Goal: Information Seeking & Learning: Learn about a topic

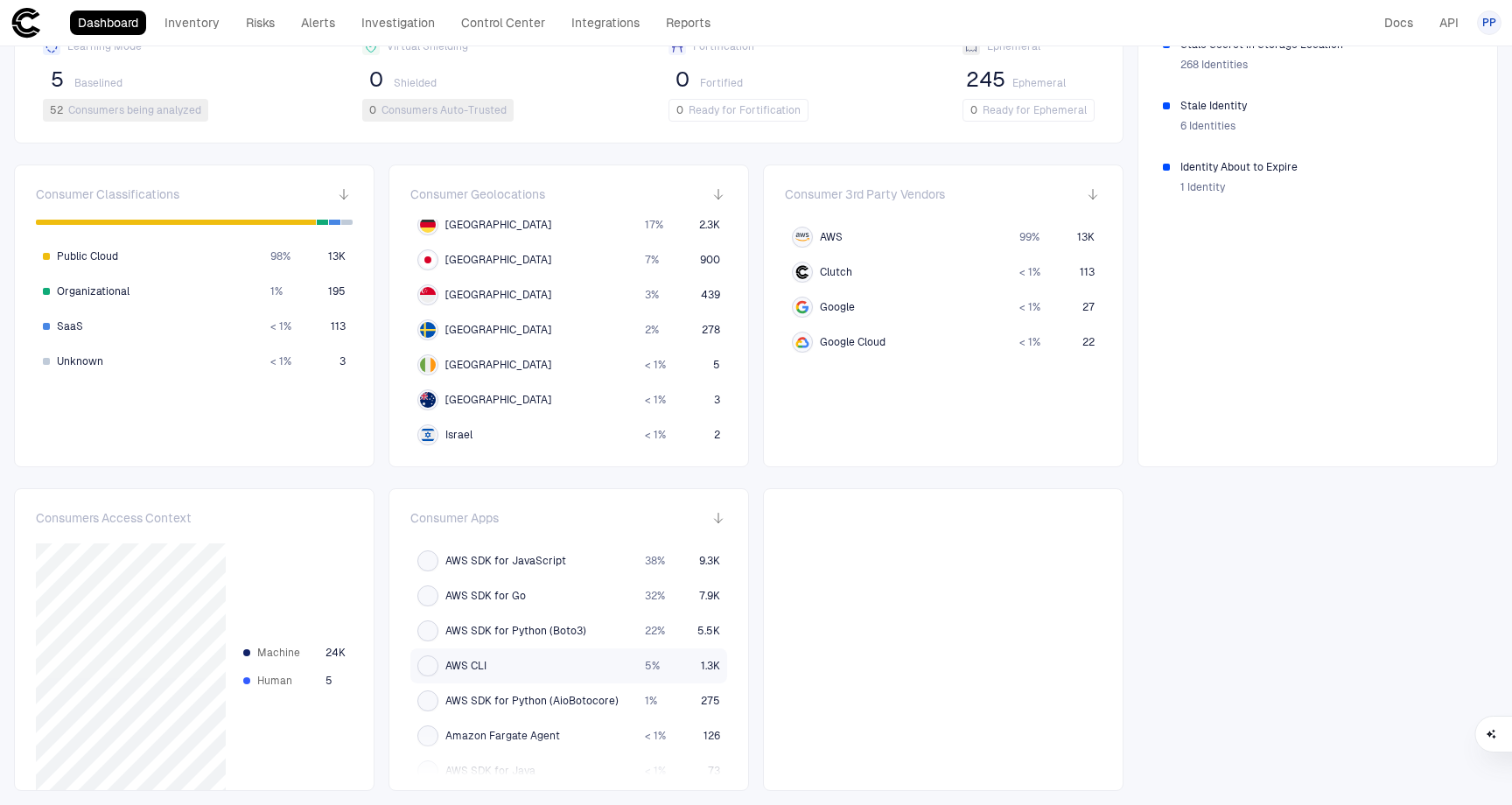
click at [522, 666] on div "AWS CLI" at bounding box center [524, 666] width 213 height 21
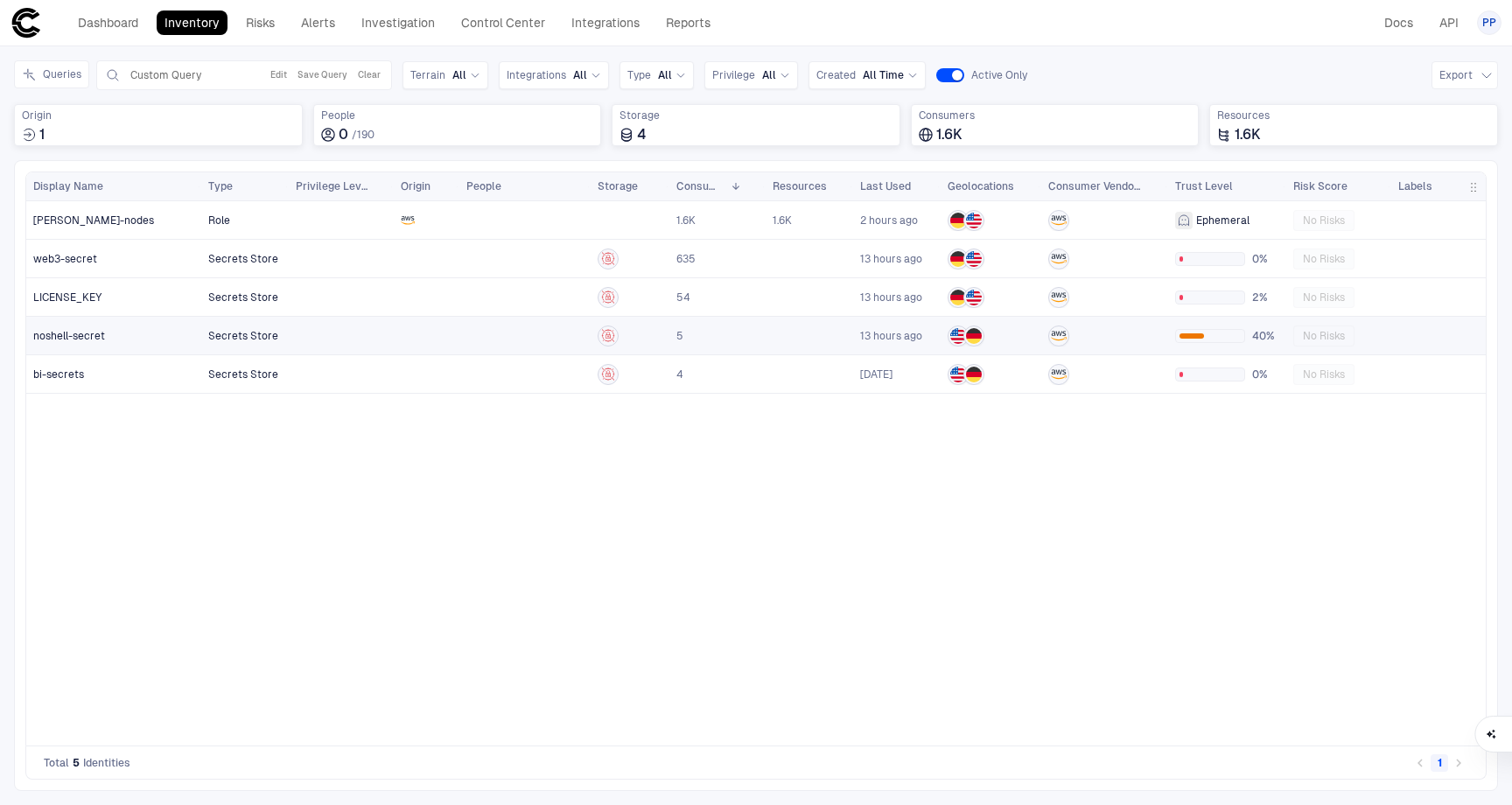
click at [133, 342] on div "noshell-secret" at bounding box center [113, 336] width 162 height 36
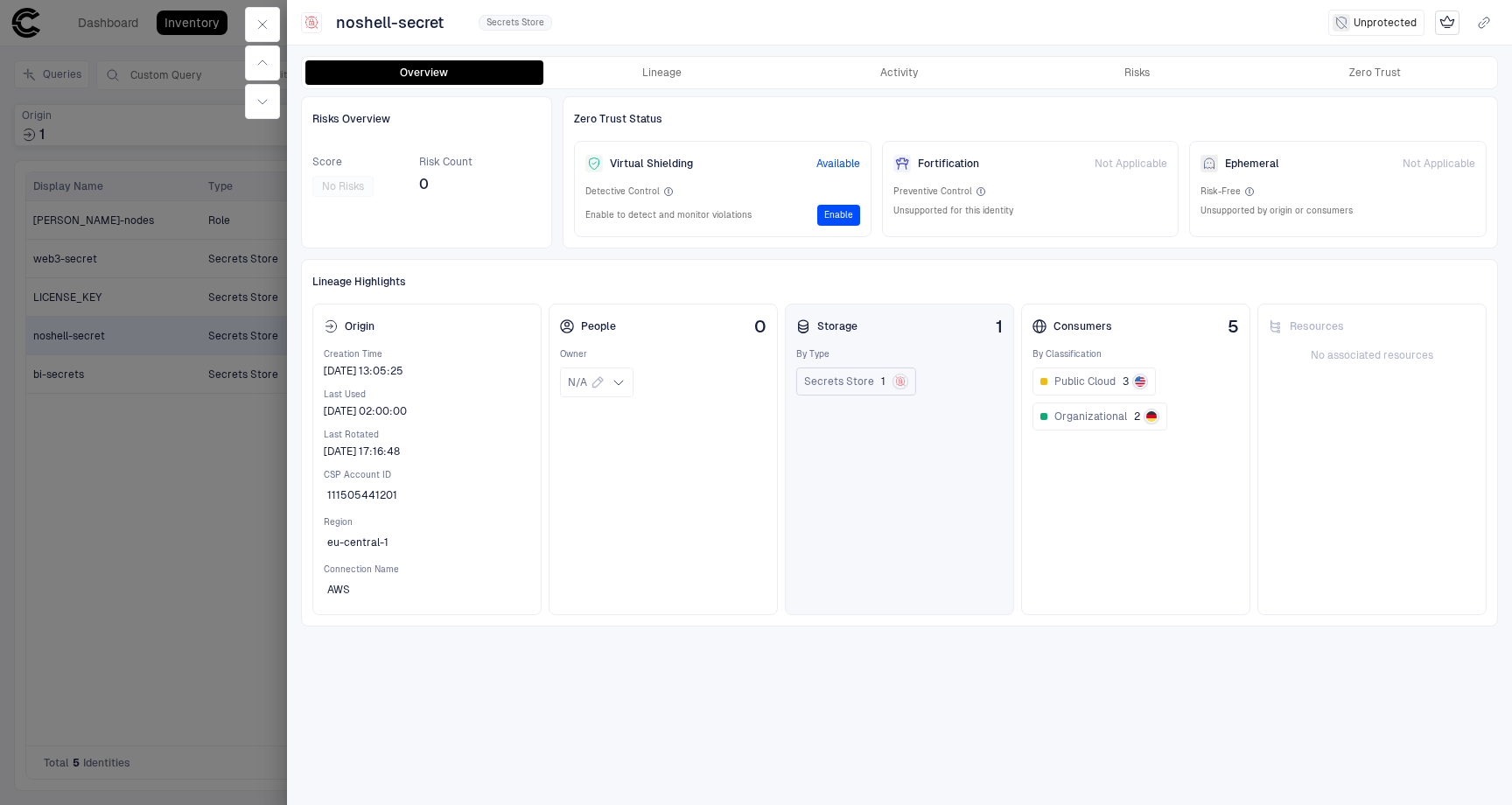
click at [849, 384] on span "Secrets Store" at bounding box center [839, 381] width 70 height 14
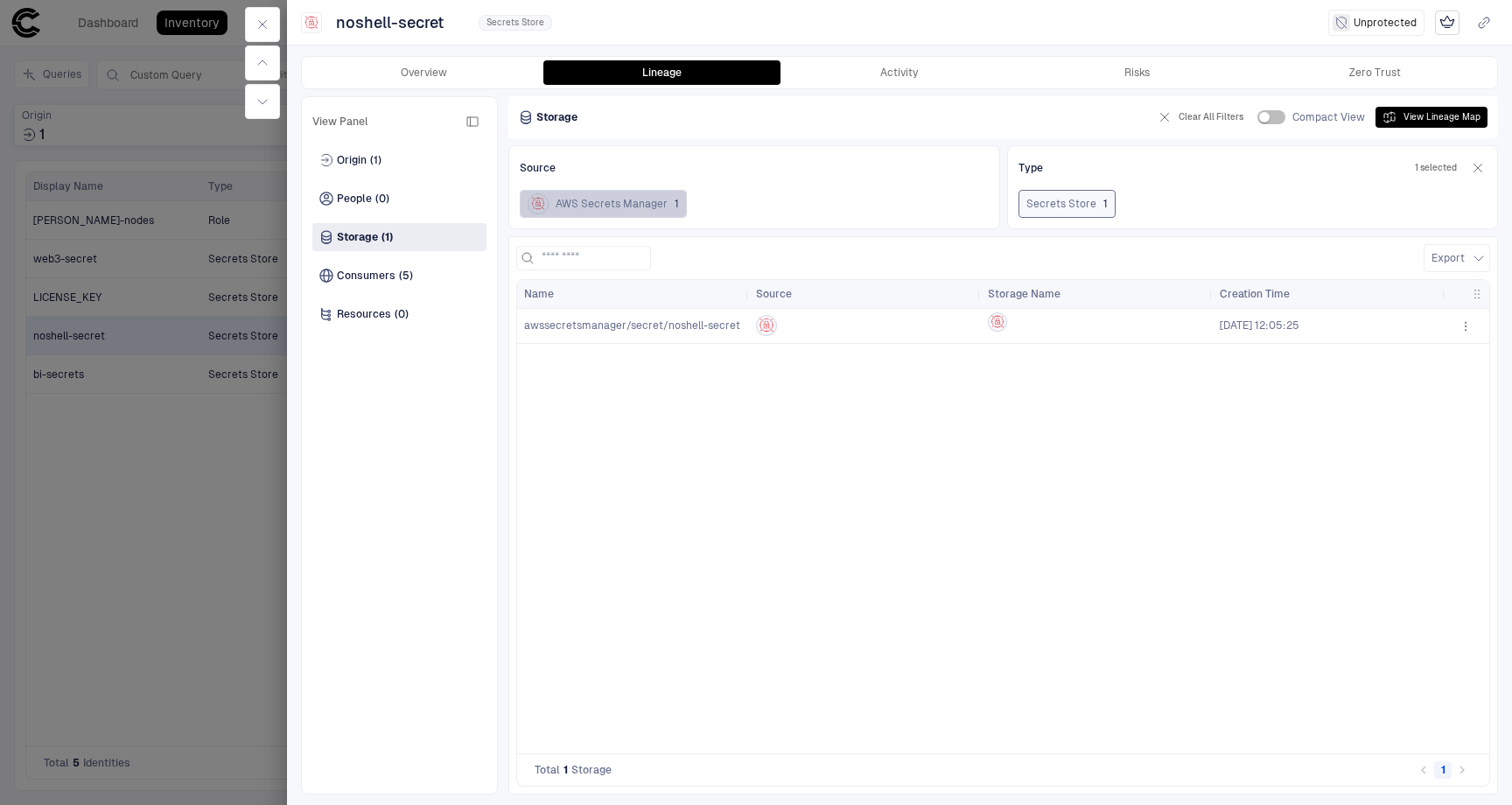
click at [612, 198] on span "AWS Secrets Manager" at bounding box center [612, 204] width 113 height 14
click at [216, 560] on div at bounding box center [756, 402] width 1512 height 805
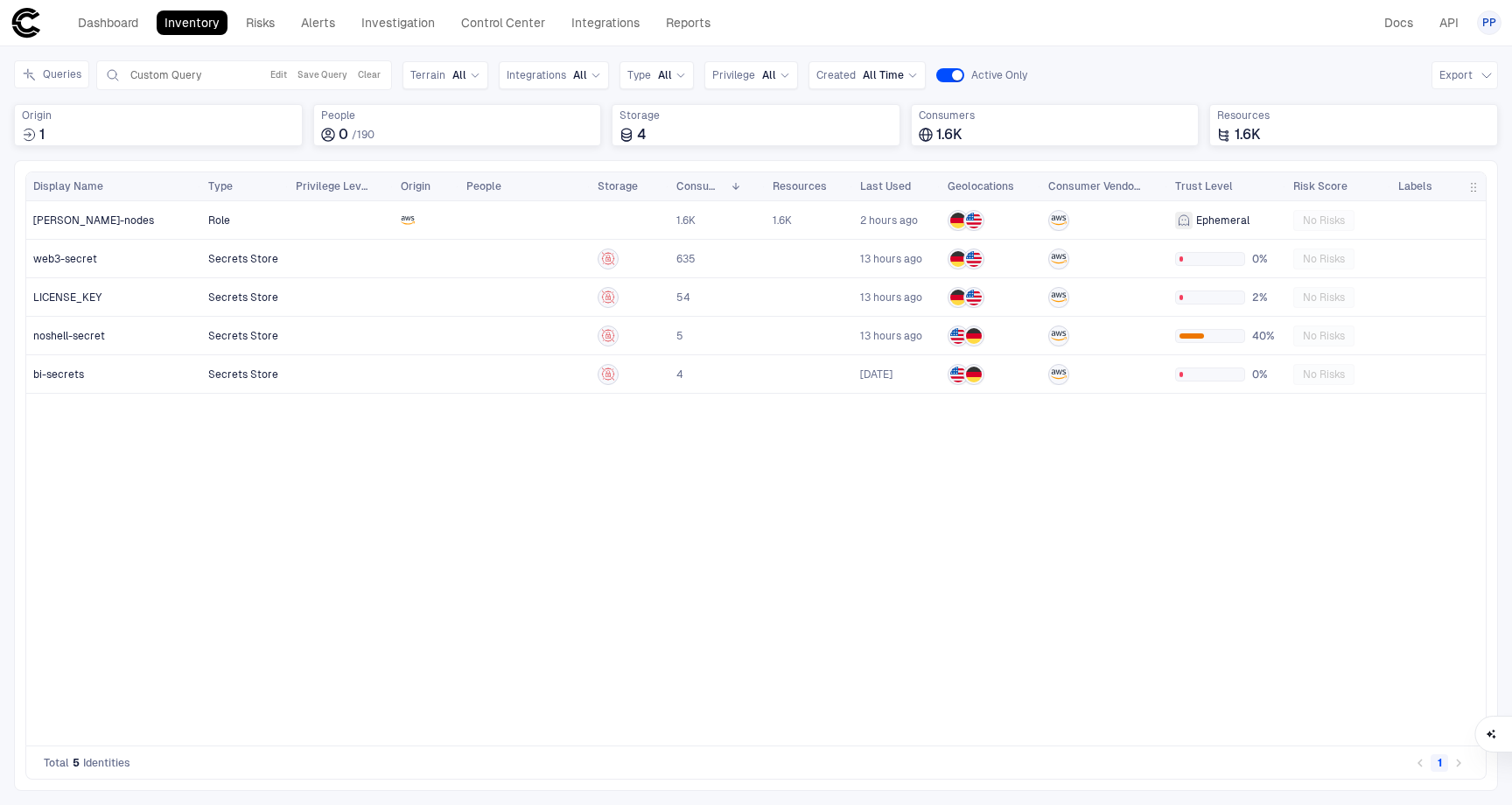
click at [202, 22] on link "Inventory" at bounding box center [192, 22] width 71 height 24
click at [125, 30] on link "Dashboard" at bounding box center [108, 22] width 77 height 24
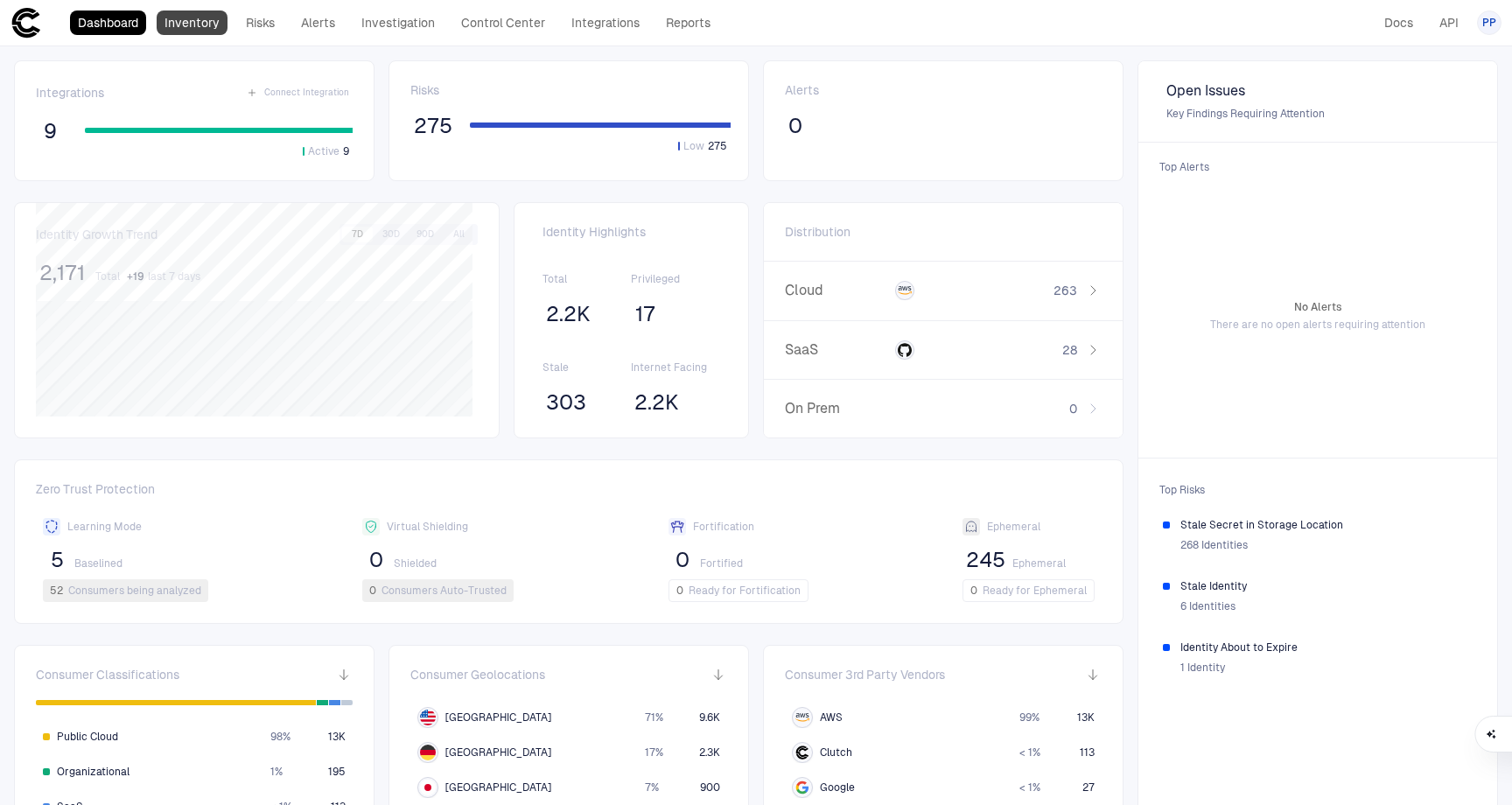
click at [194, 22] on link "Inventory" at bounding box center [192, 22] width 71 height 24
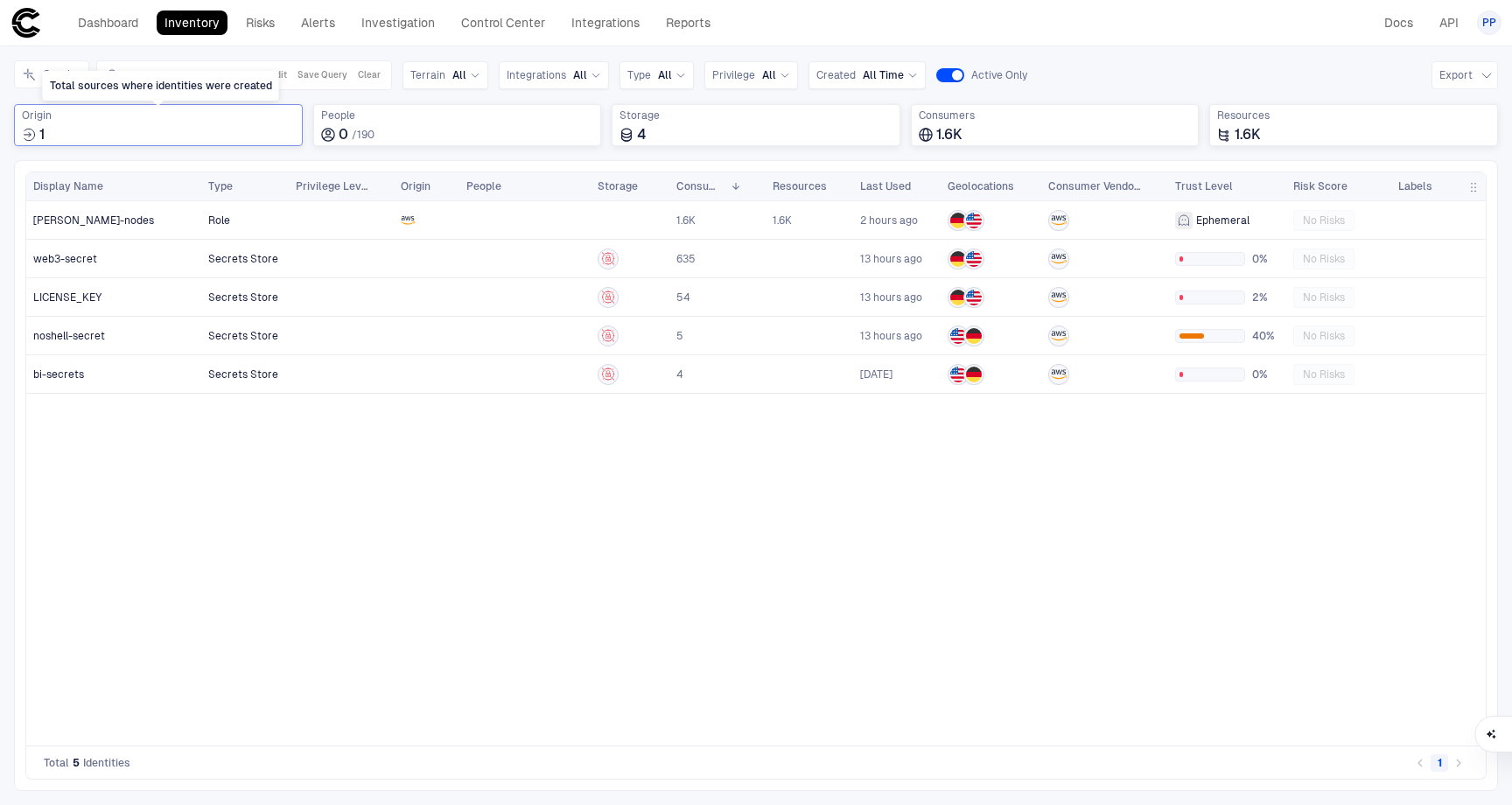
click at [31, 128] on icon "Total sources where identities were created" at bounding box center [29, 135] width 14 height 14
click at [359, 498] on div "Role 1.6K 1.6K 2 hours ago Ephemeral No Risks Secrets Store 635 13 hours ago 0%…" at bounding box center [844, 467] width 1285 height 531
click at [118, 22] on link "Dashboard" at bounding box center [108, 22] width 77 height 24
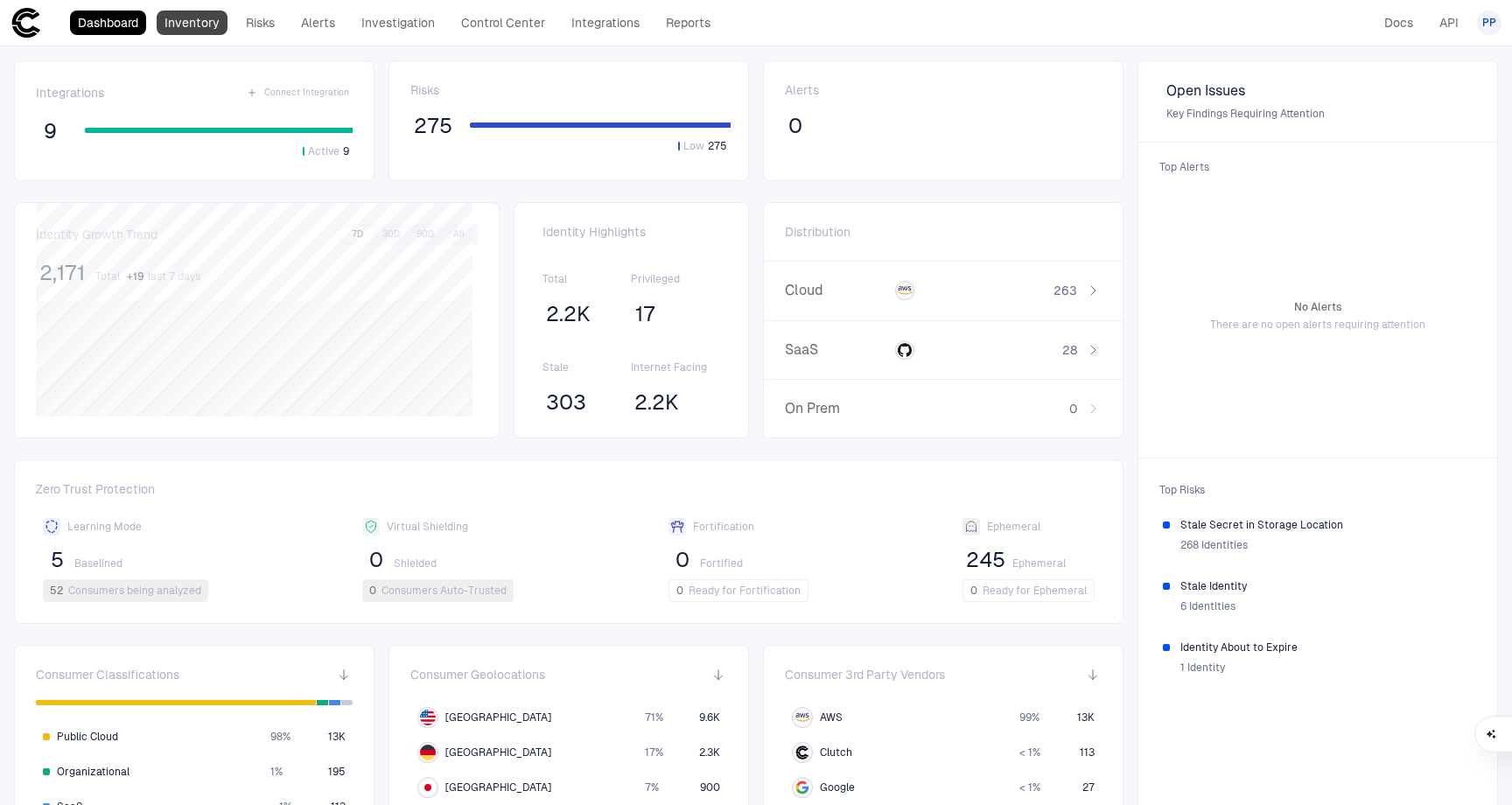
click at [173, 20] on link "Inventory" at bounding box center [192, 22] width 71 height 24
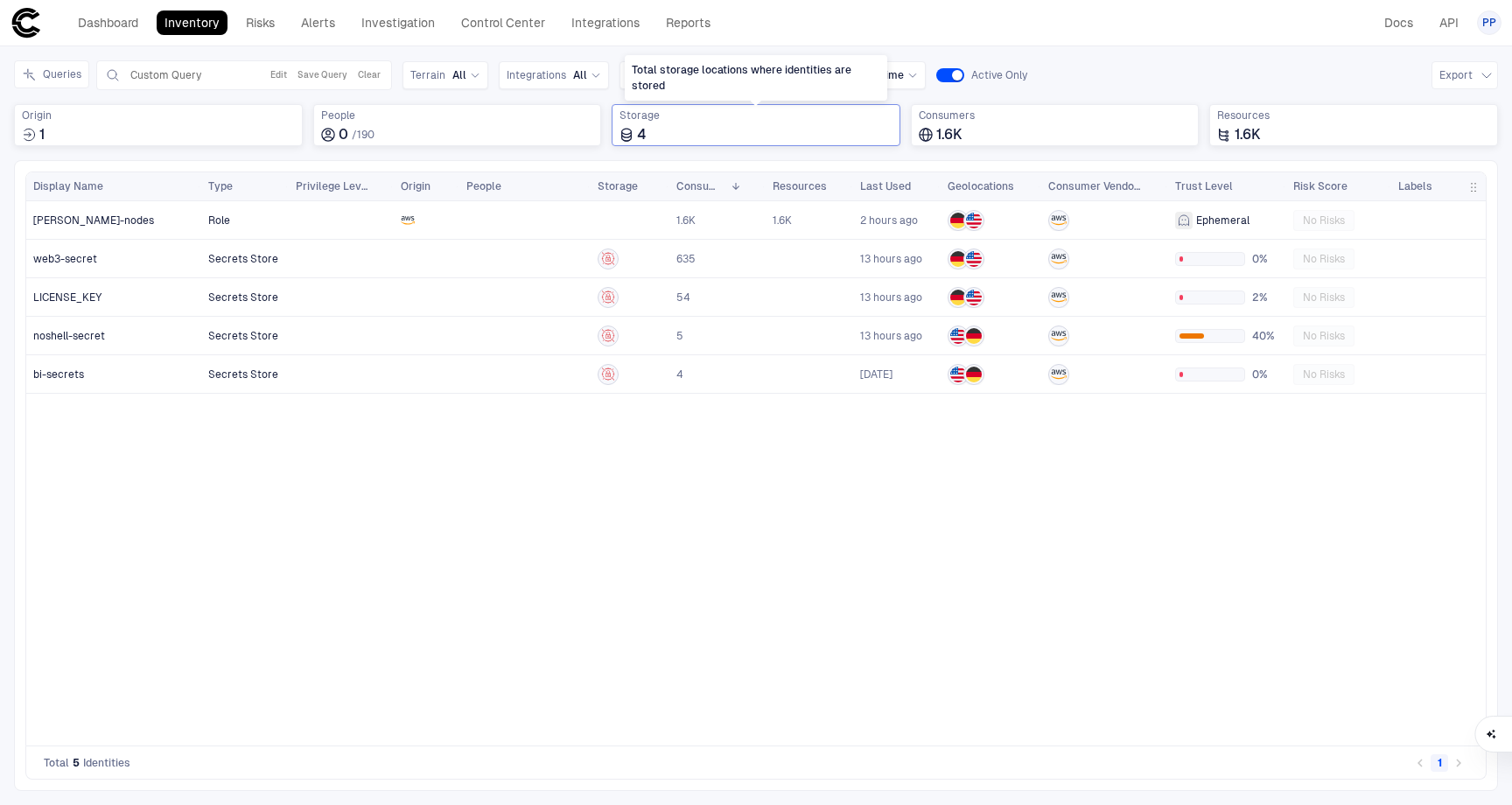
click at [722, 130] on div "4" at bounding box center [756, 135] width 273 height 17
click at [745, 209] on span "AWS Secrets Manager" at bounding box center [697, 207] width 113 height 14
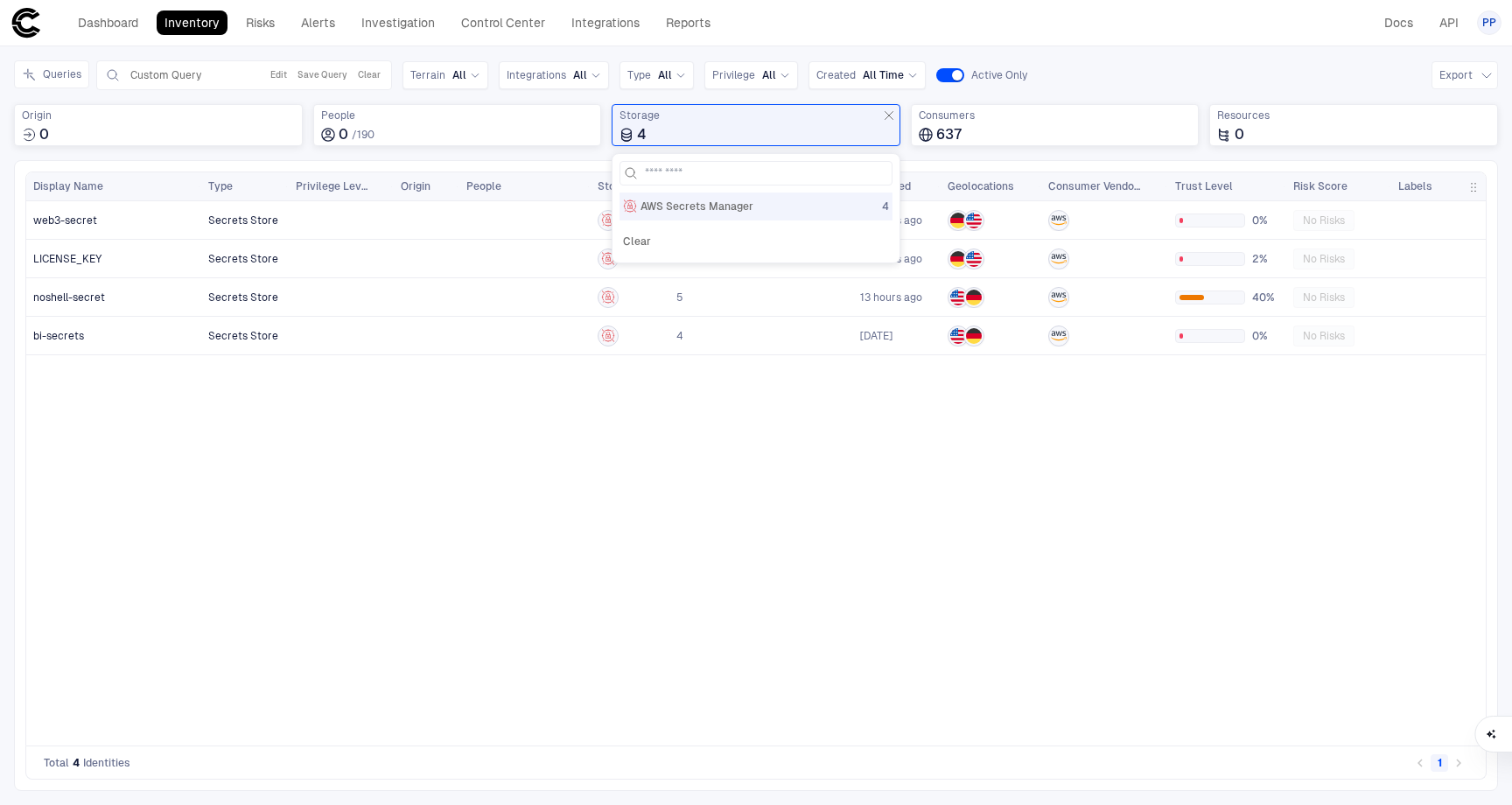
click at [417, 476] on div "Secrets Store 635 13 hours ago 0% No Risks Secrets Store 54 13 hours ago 2% No …" at bounding box center [844, 467] width 1285 height 531
click at [309, 218] on div at bounding box center [341, 219] width 91 height 36
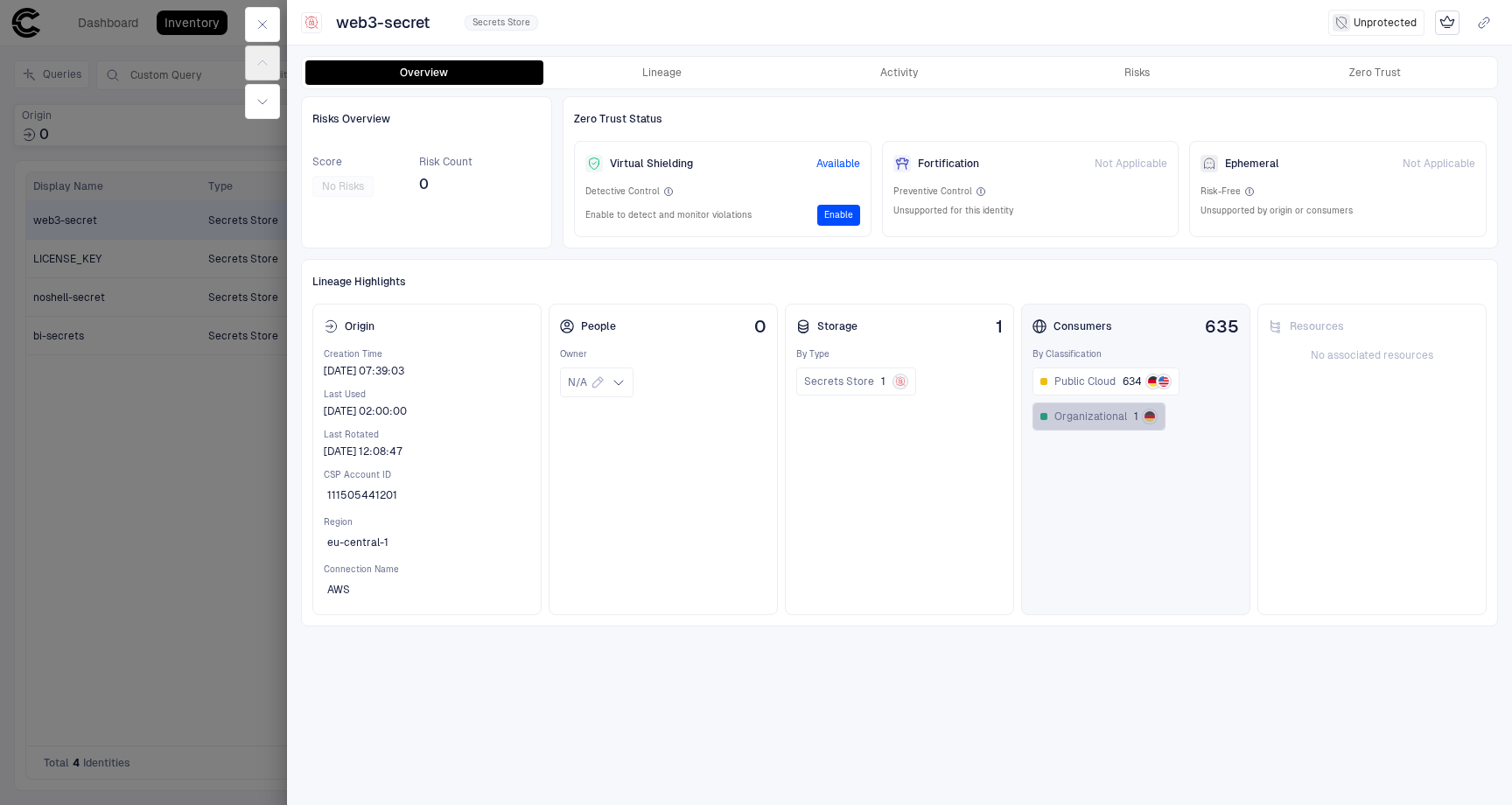
click at [1087, 415] on span "Organizational" at bounding box center [1090, 416] width 73 height 14
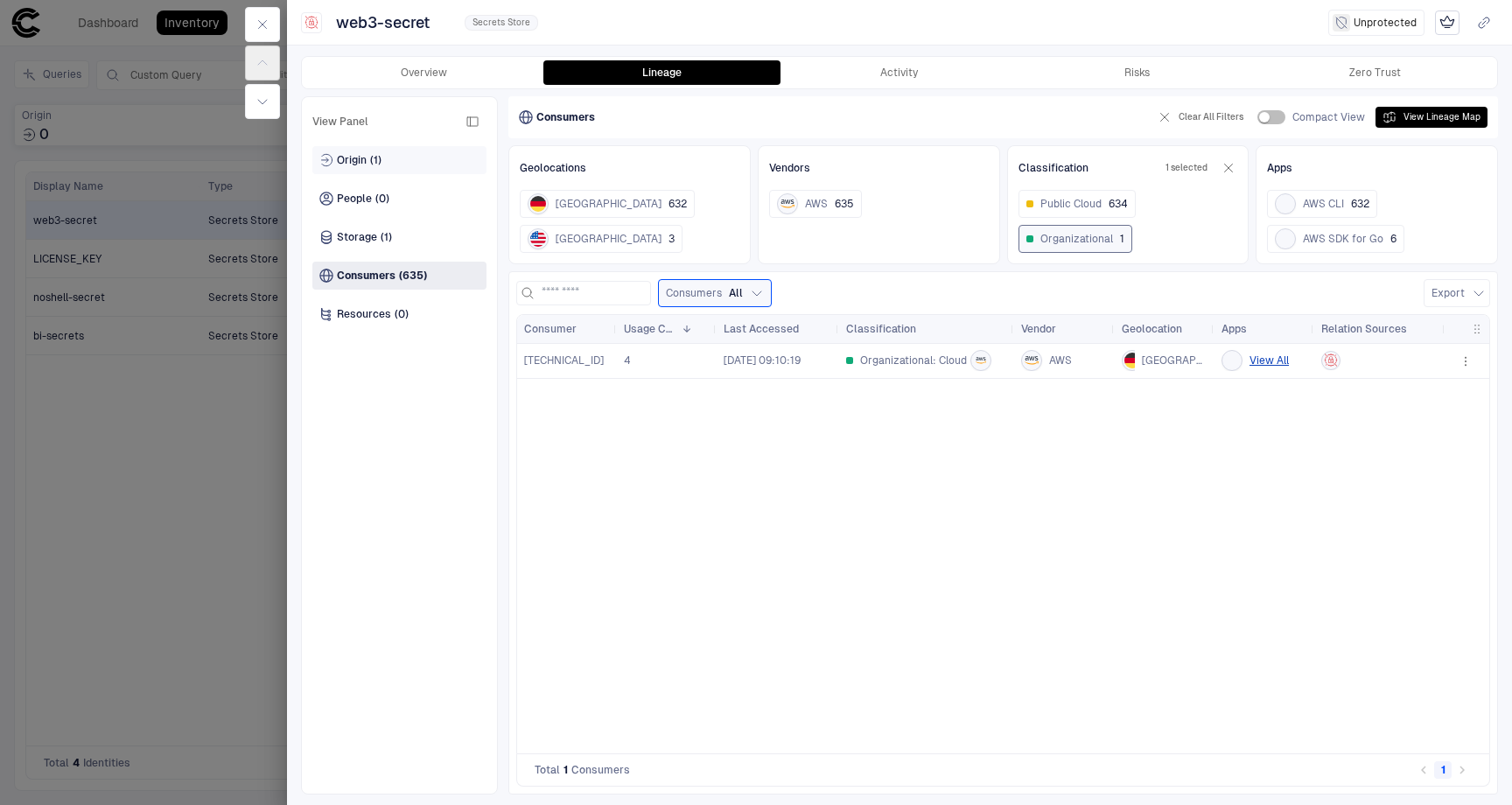
click at [412, 166] on div "Origin (1)" at bounding box center [400, 160] width 175 height 28
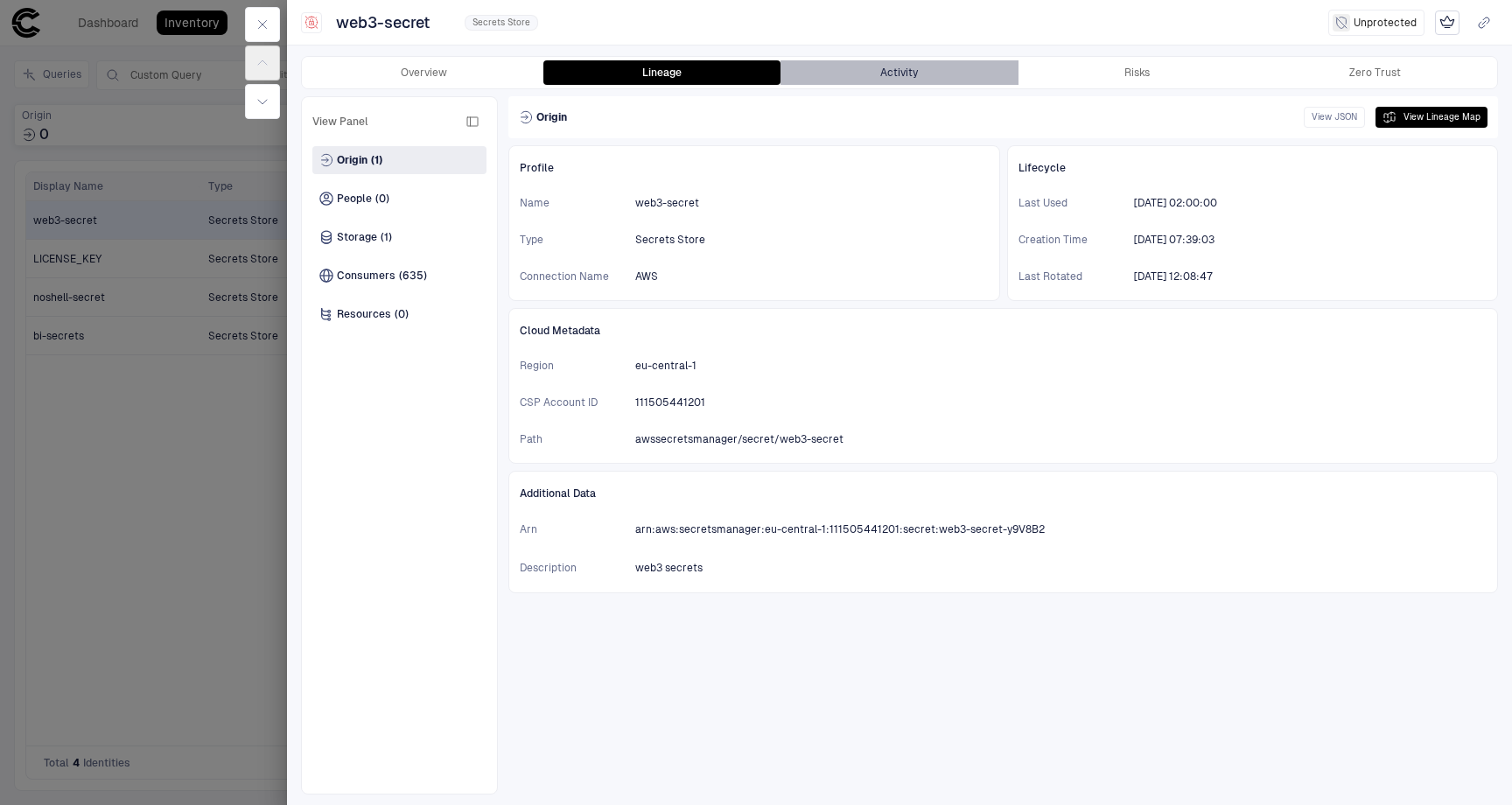
click at [871, 78] on button "Activity" at bounding box center [899, 72] width 238 height 24
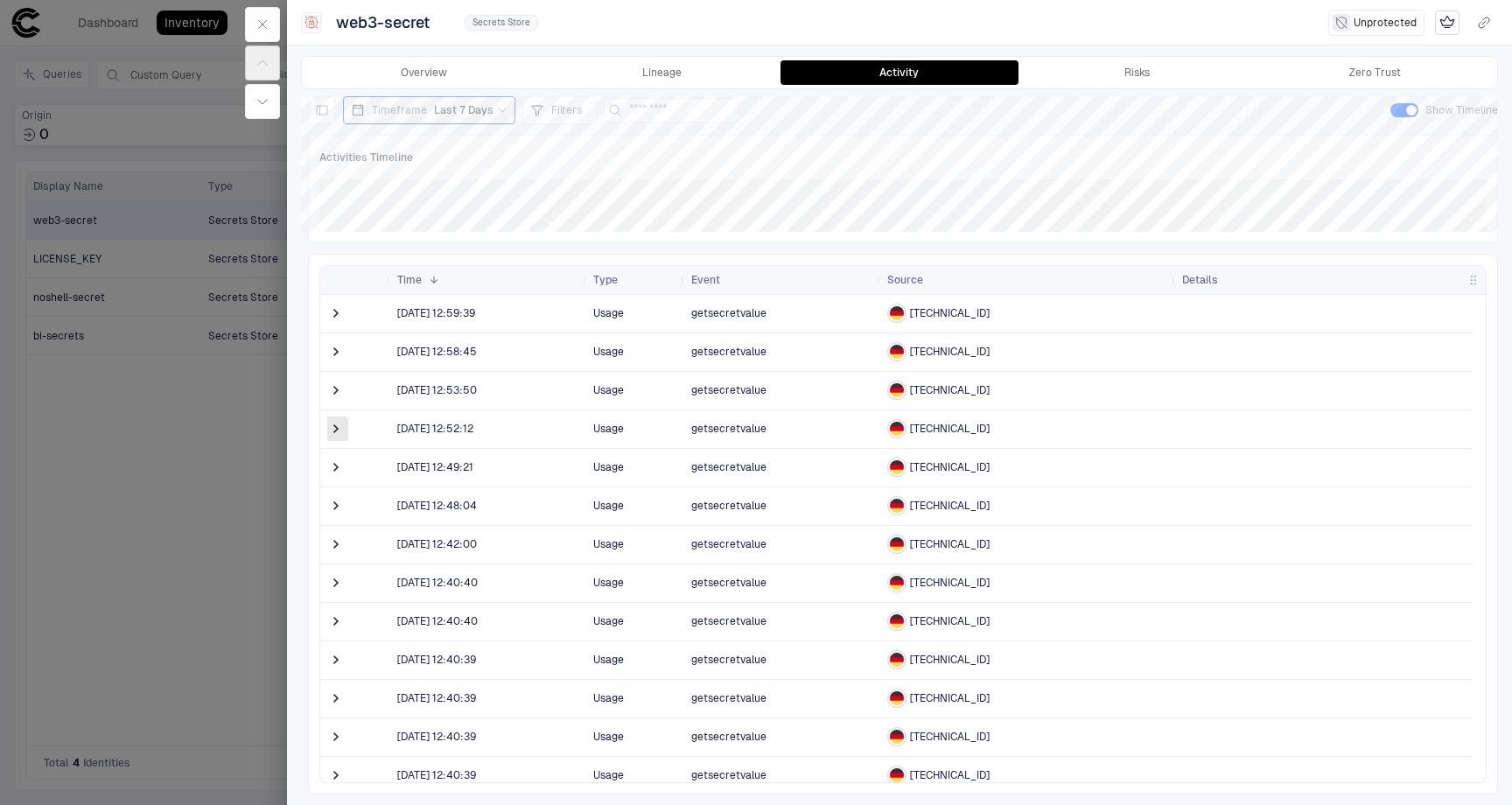
click at [340, 433] on span at bounding box center [337, 429] width 17 height 17
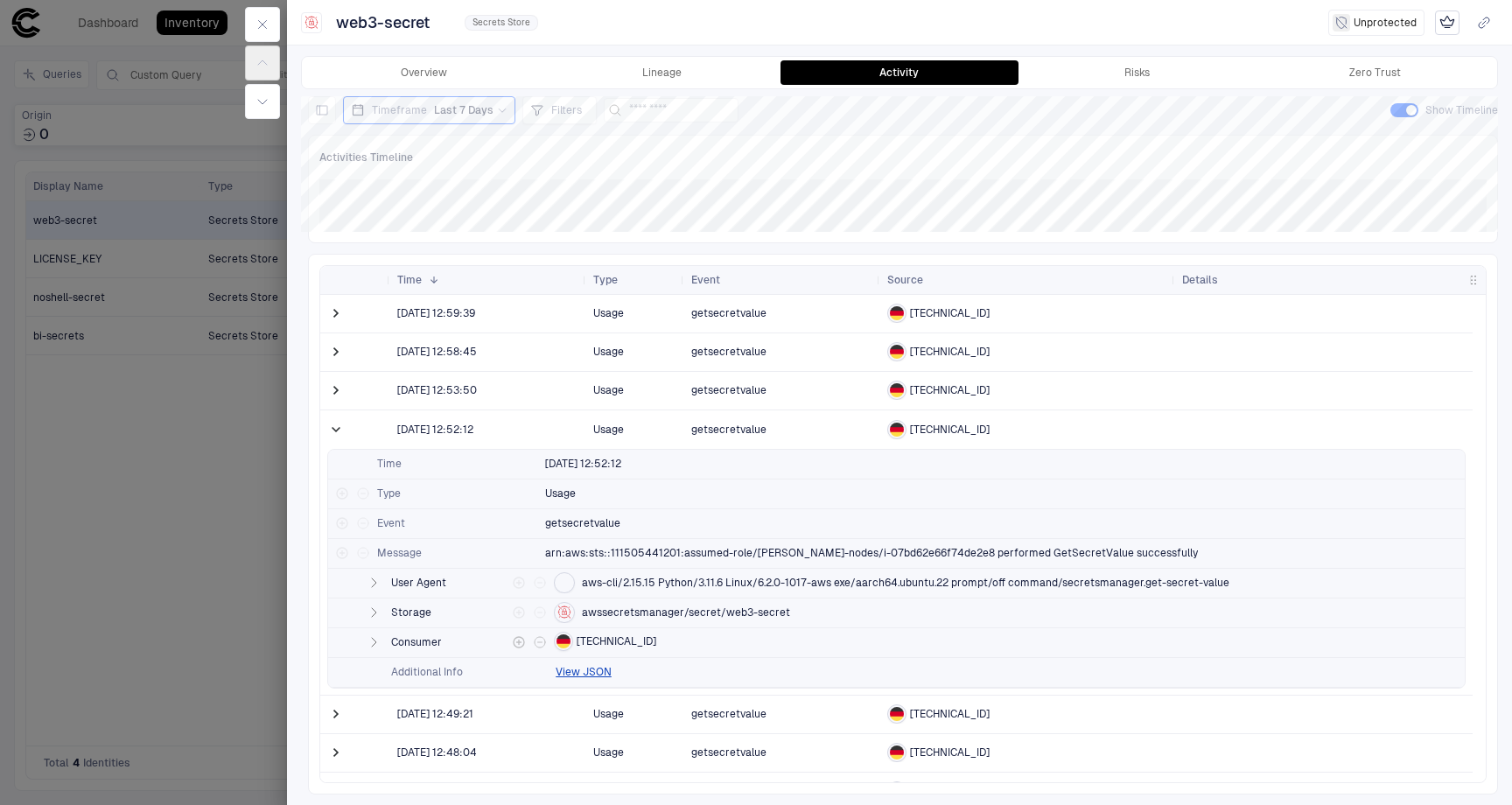
click at [381, 643] on button "button" at bounding box center [374, 643] width 21 height 21
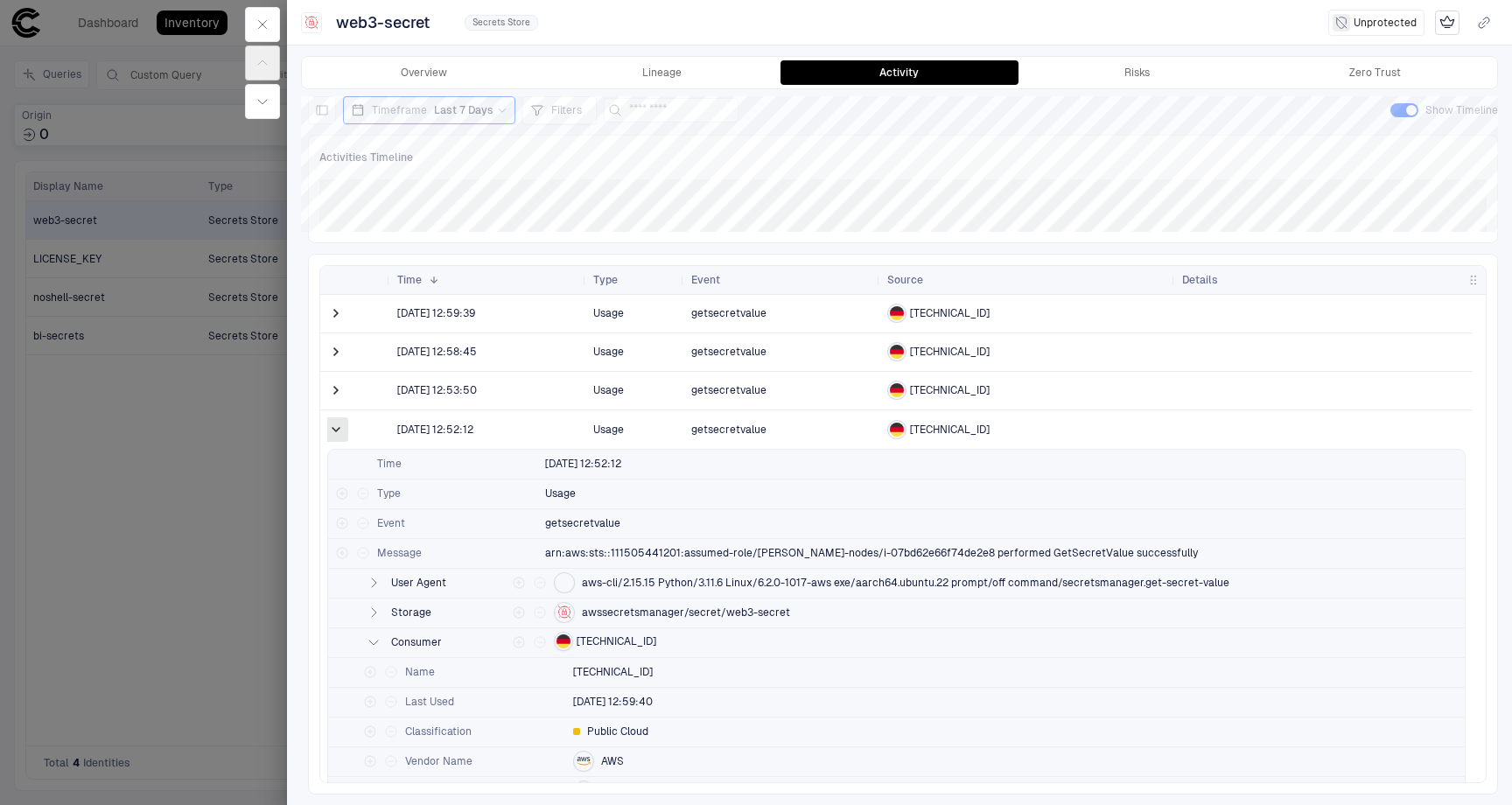
click at [338, 432] on span at bounding box center [337, 430] width 17 height 17
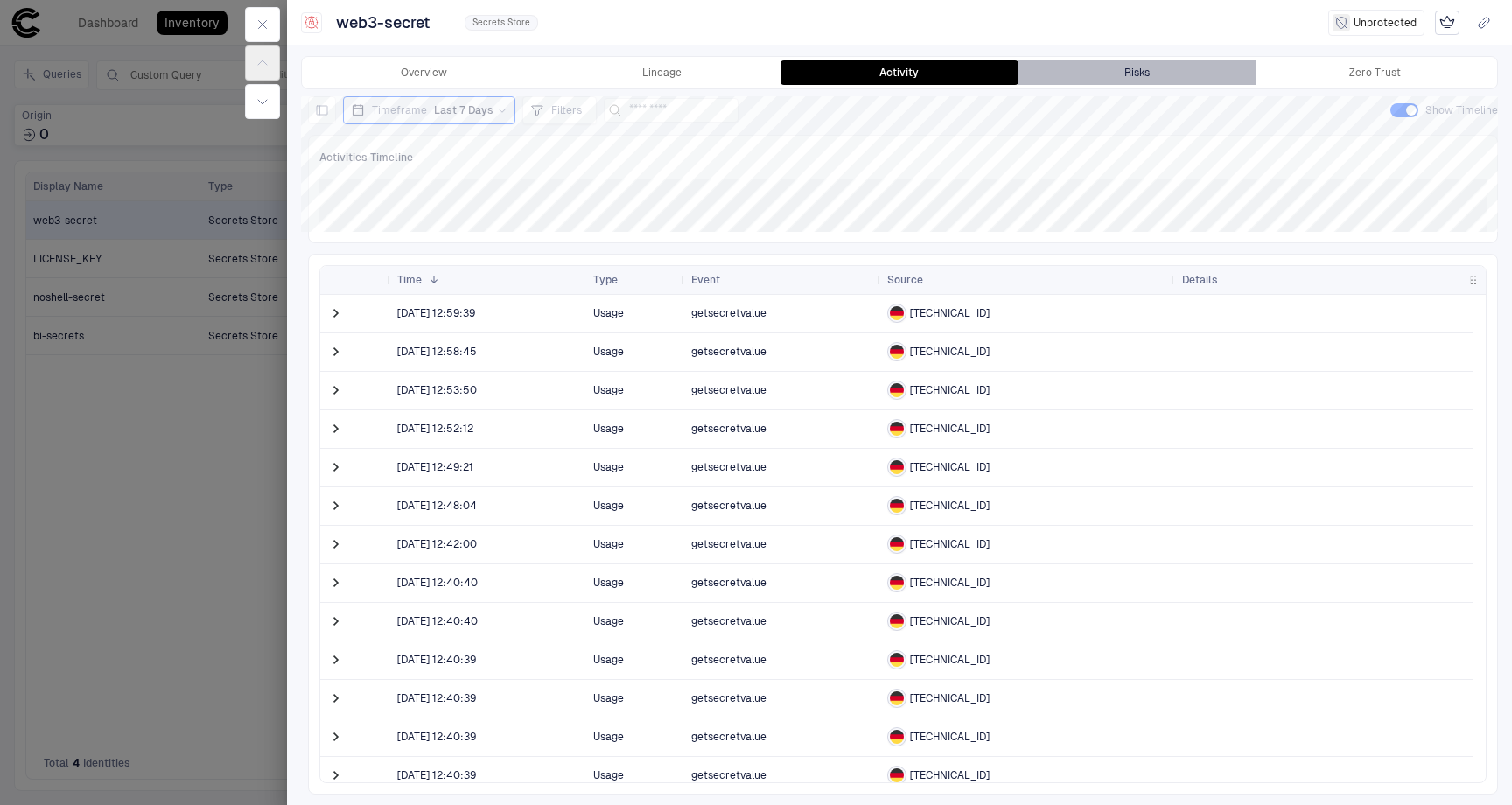
click at [1150, 77] on div "Risks" at bounding box center [1138, 73] width 25 height 14
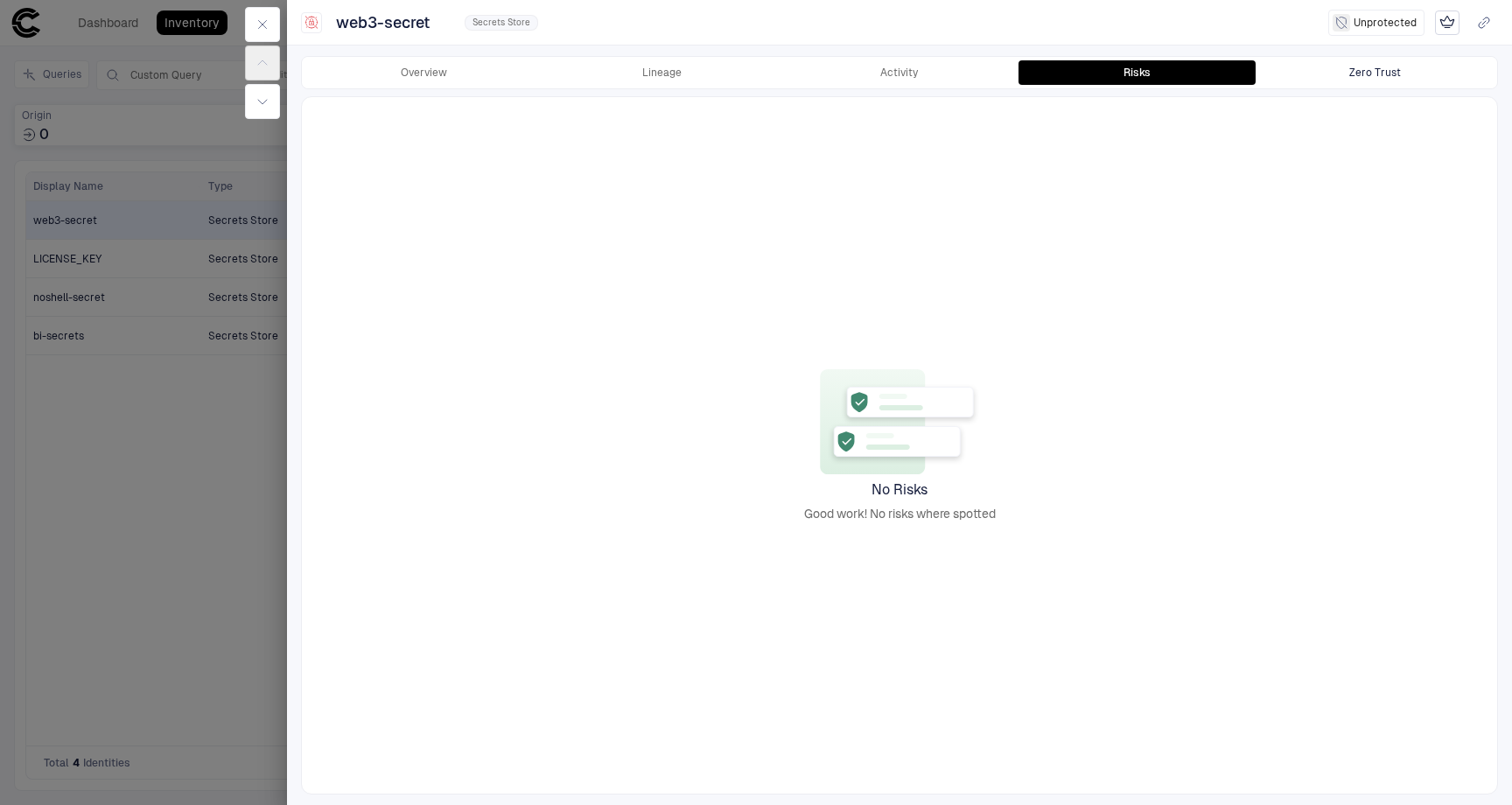
click at [1321, 80] on button "Zero Trust" at bounding box center [1374, 72] width 238 height 24
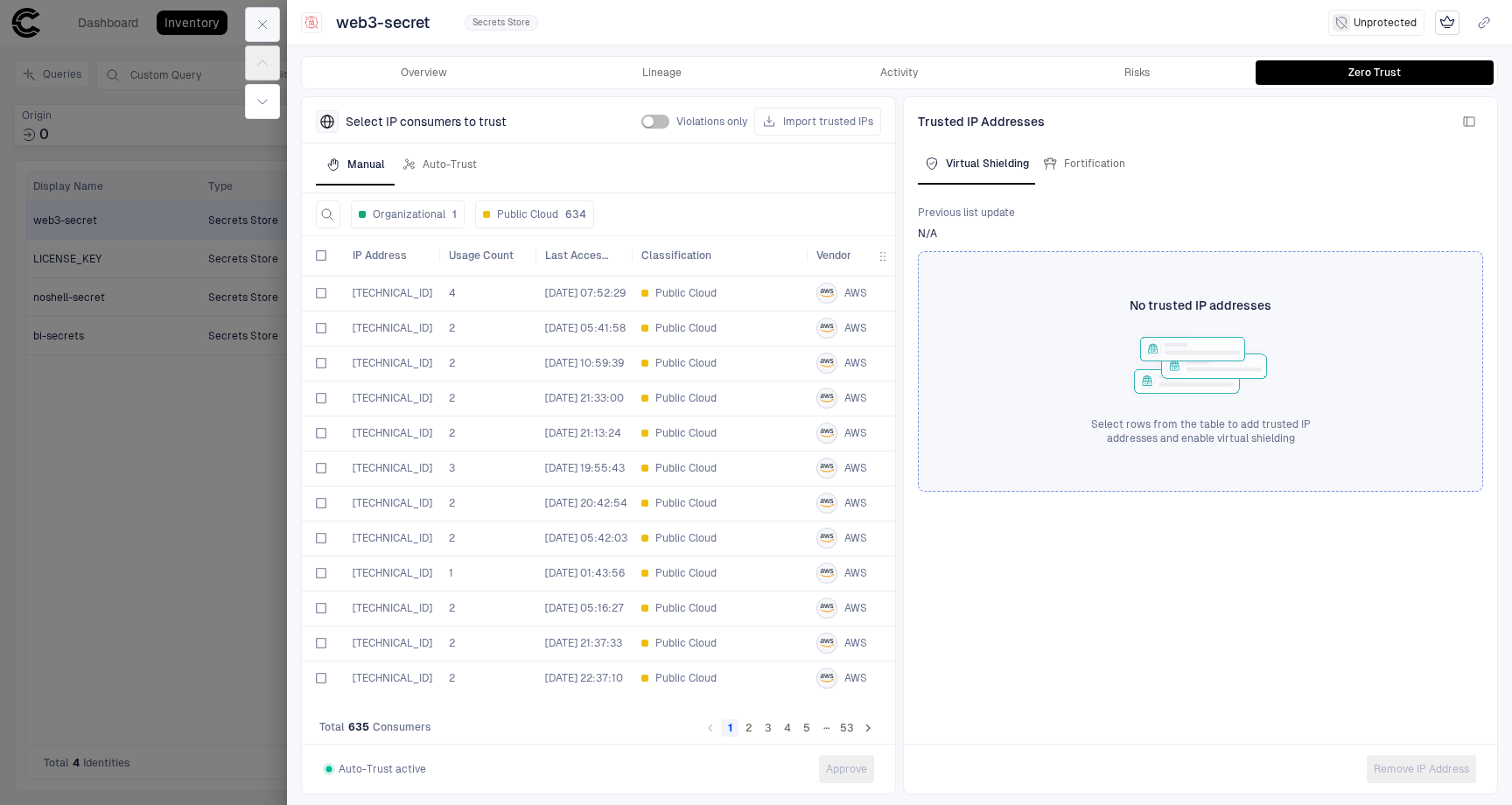
click at [263, 26] on icon "button" at bounding box center [263, 24] width 14 height 14
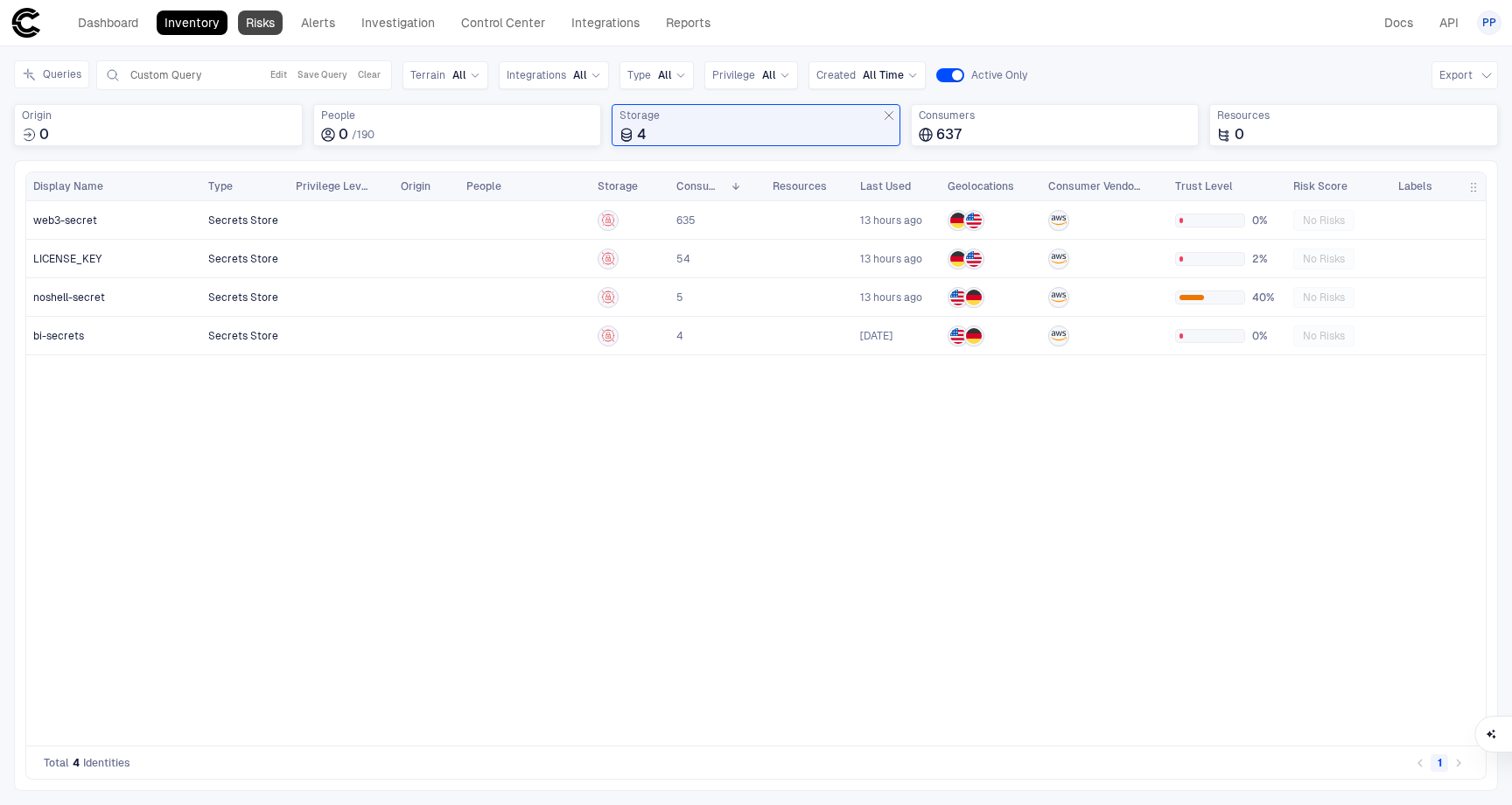
click at [265, 26] on link "Risks" at bounding box center [260, 22] width 45 height 24
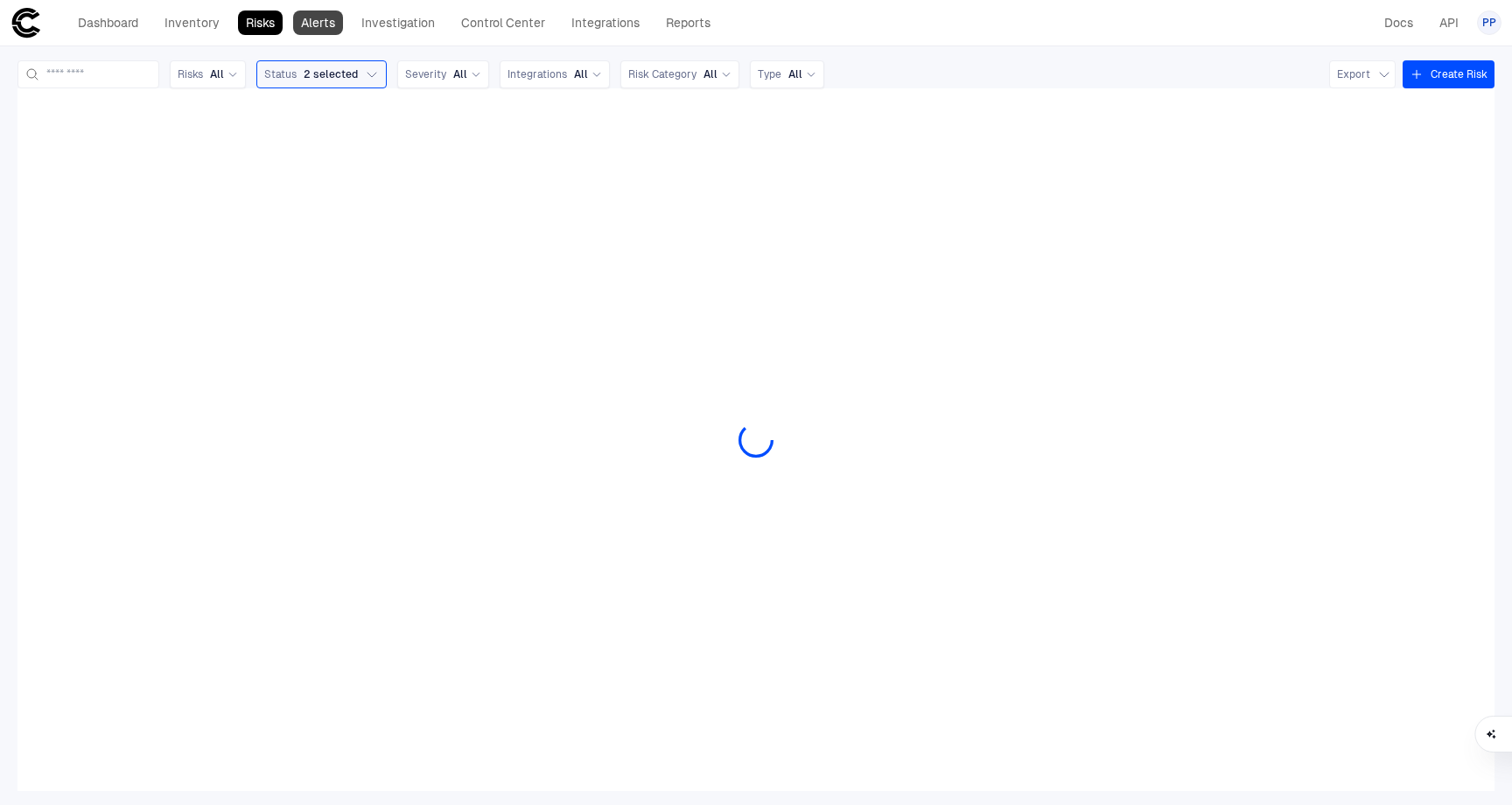
click at [328, 22] on link "Alerts" at bounding box center [317, 22] width 49 height 24
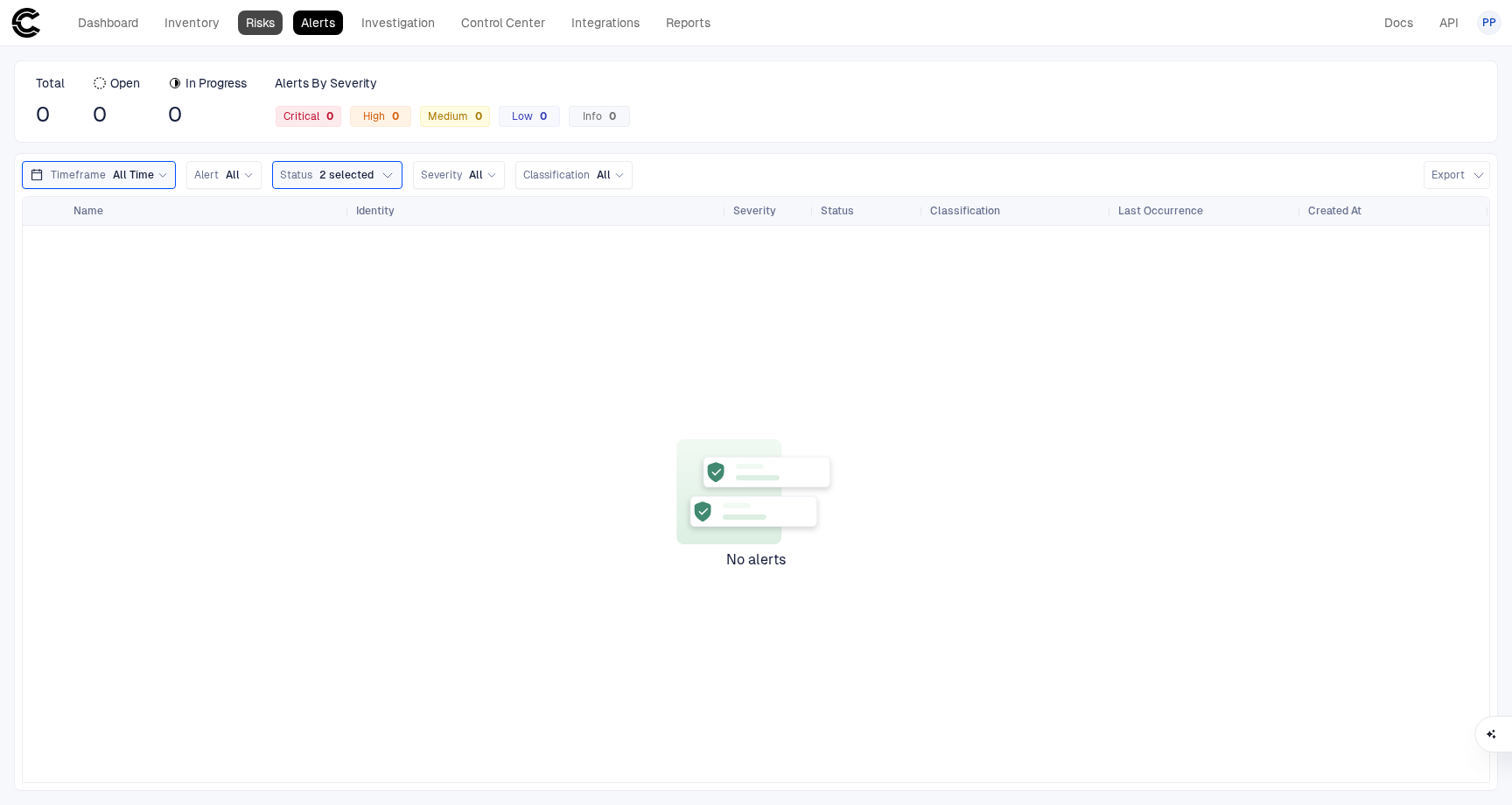
click at [252, 22] on link "Risks" at bounding box center [260, 22] width 45 height 24
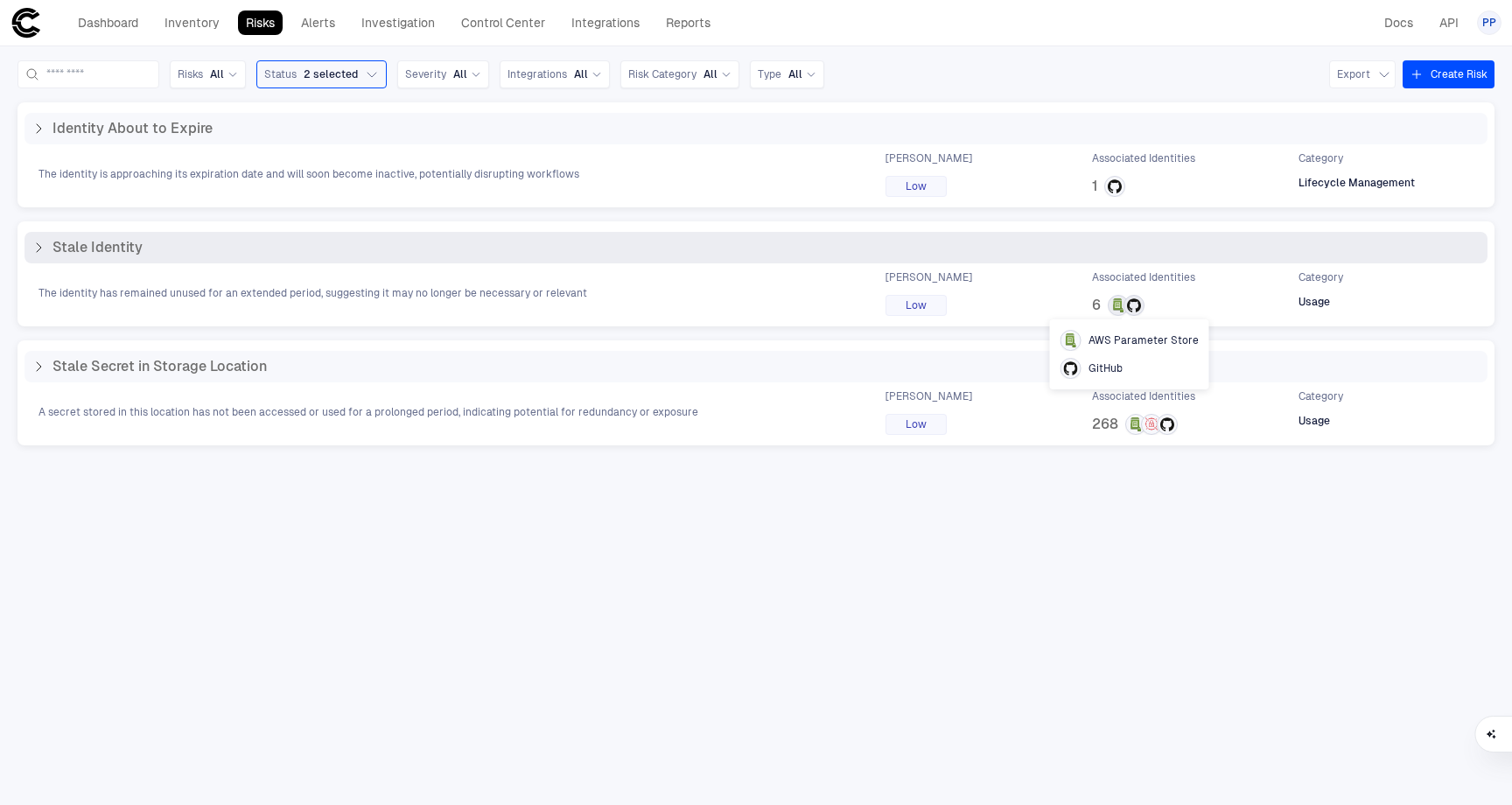
click at [1119, 305] on icon at bounding box center [1117, 305] width 9 height 9
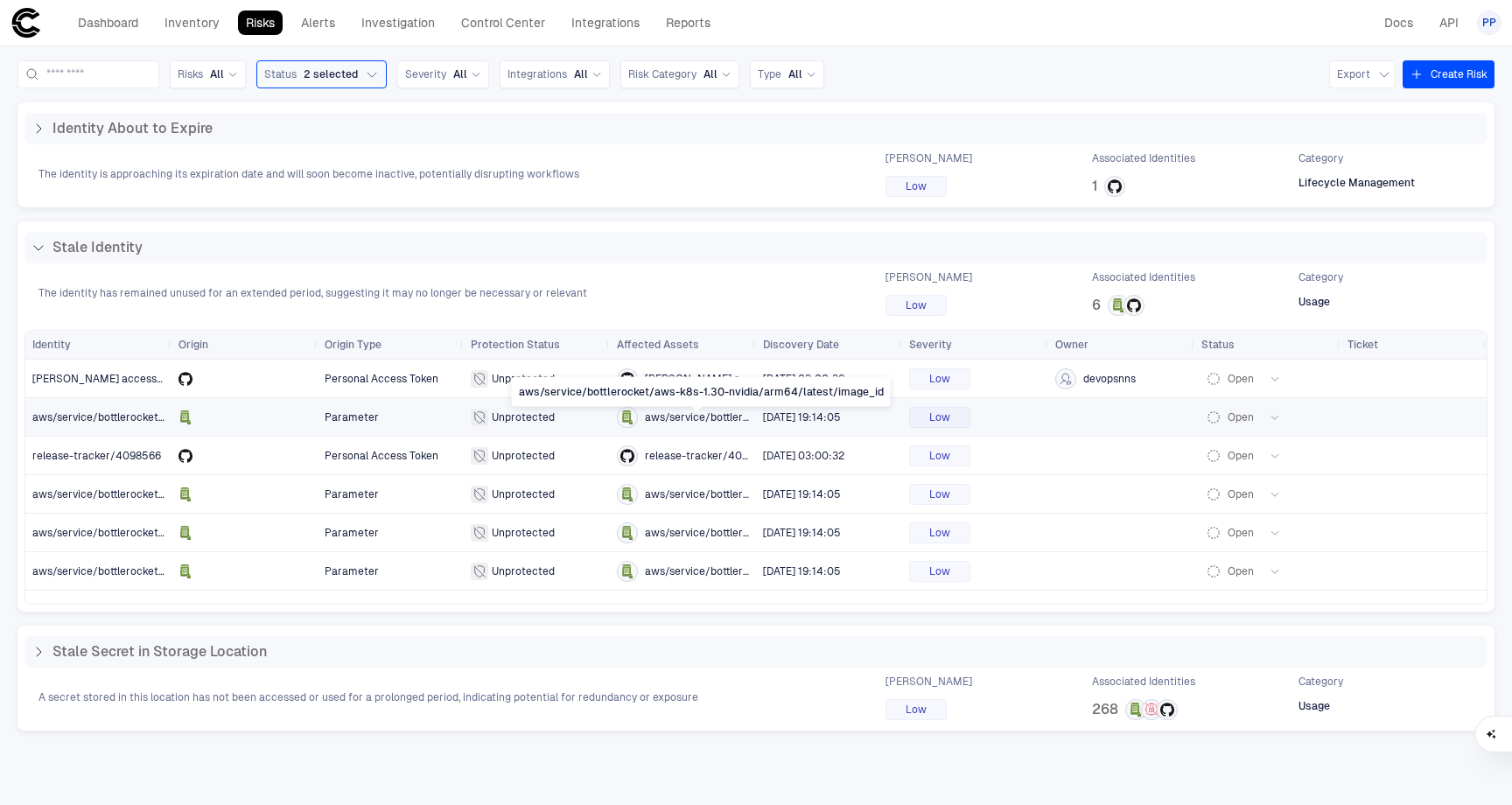
click at [670, 414] on span "aws/service/bottlerocket/aws-k8s-1.30-nvidia/arm64/latest/image_id" at bounding box center [696, 417] width 104 height 14
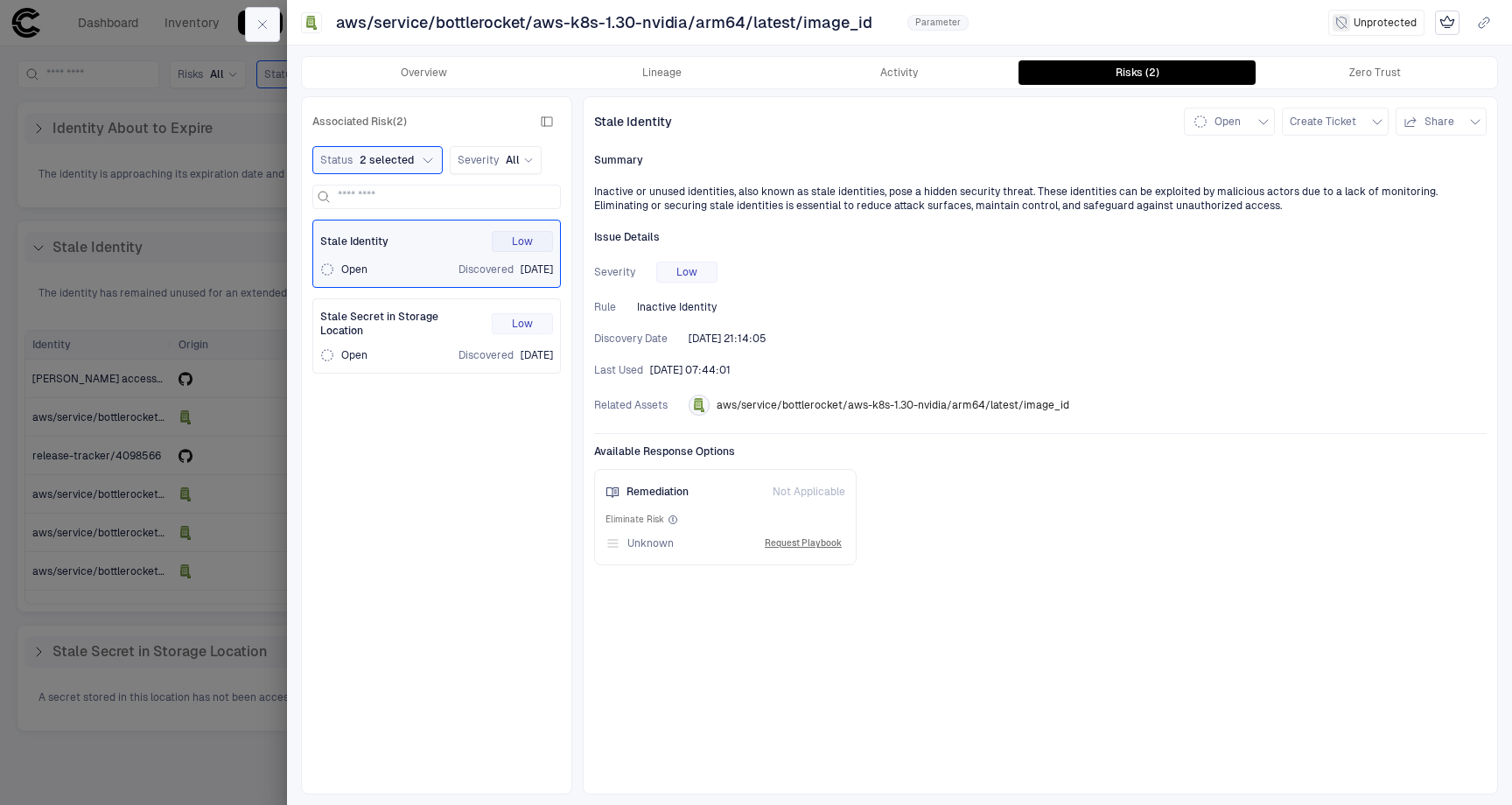
click at [271, 27] on button "button" at bounding box center [263, 24] width 35 height 35
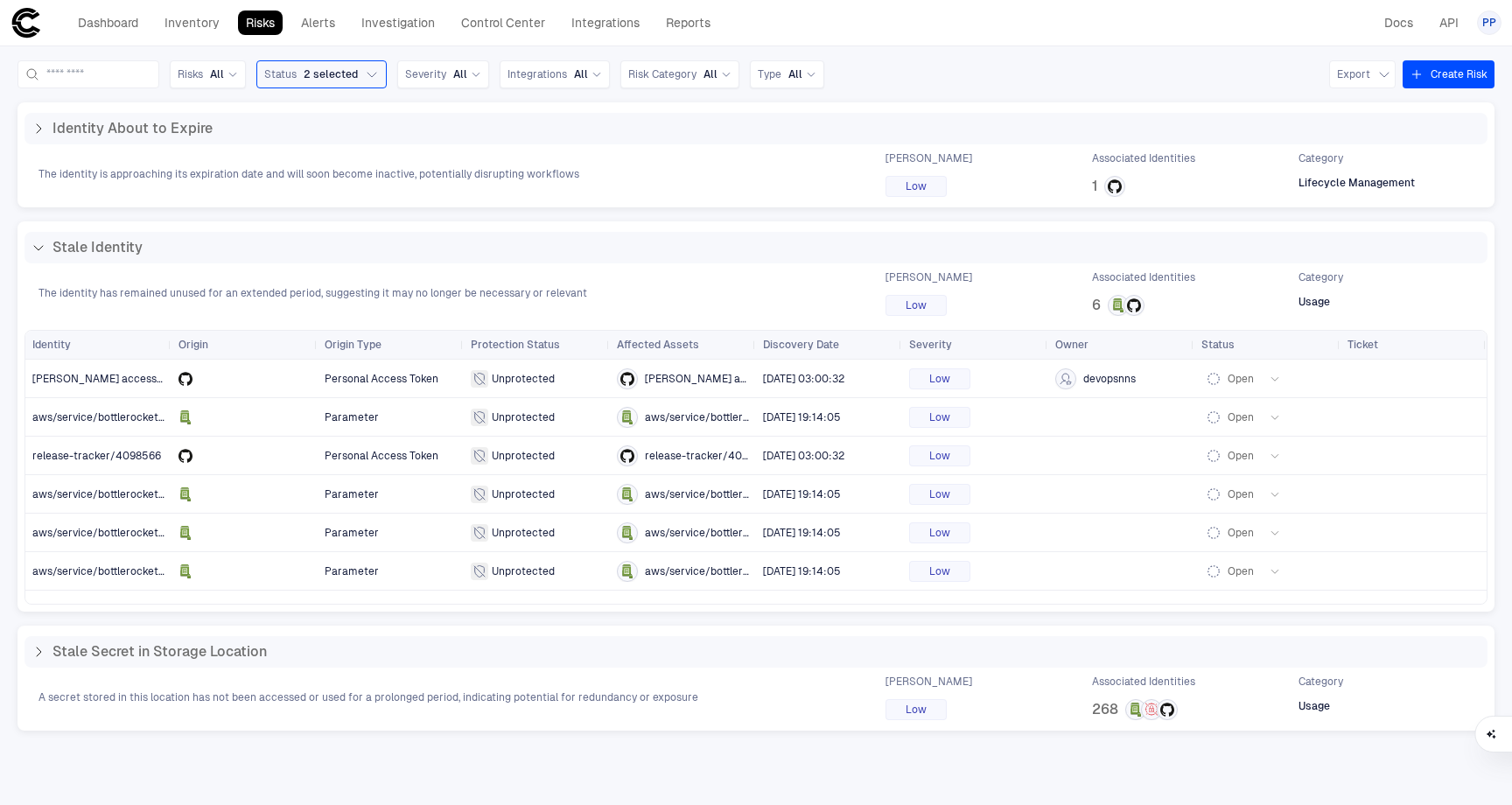
click at [849, 26] on div "Dashboard Inventory Risks Alerts Investigation Control Center Integrations Repo…" at bounding box center [756, 22] width 1492 height 31
